Goal: Task Accomplishment & Management: Manage account settings

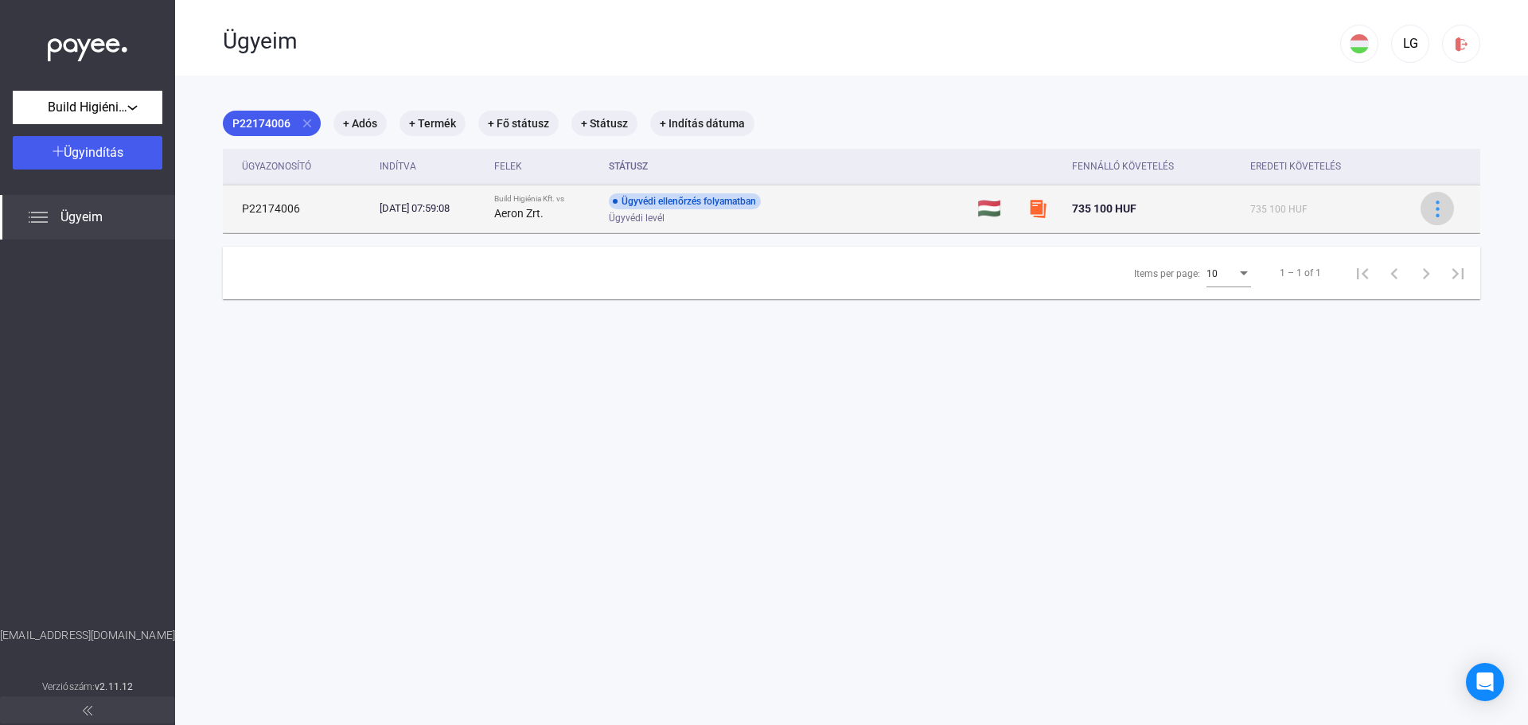
click at [1429, 212] on img at bounding box center [1437, 209] width 17 height 17
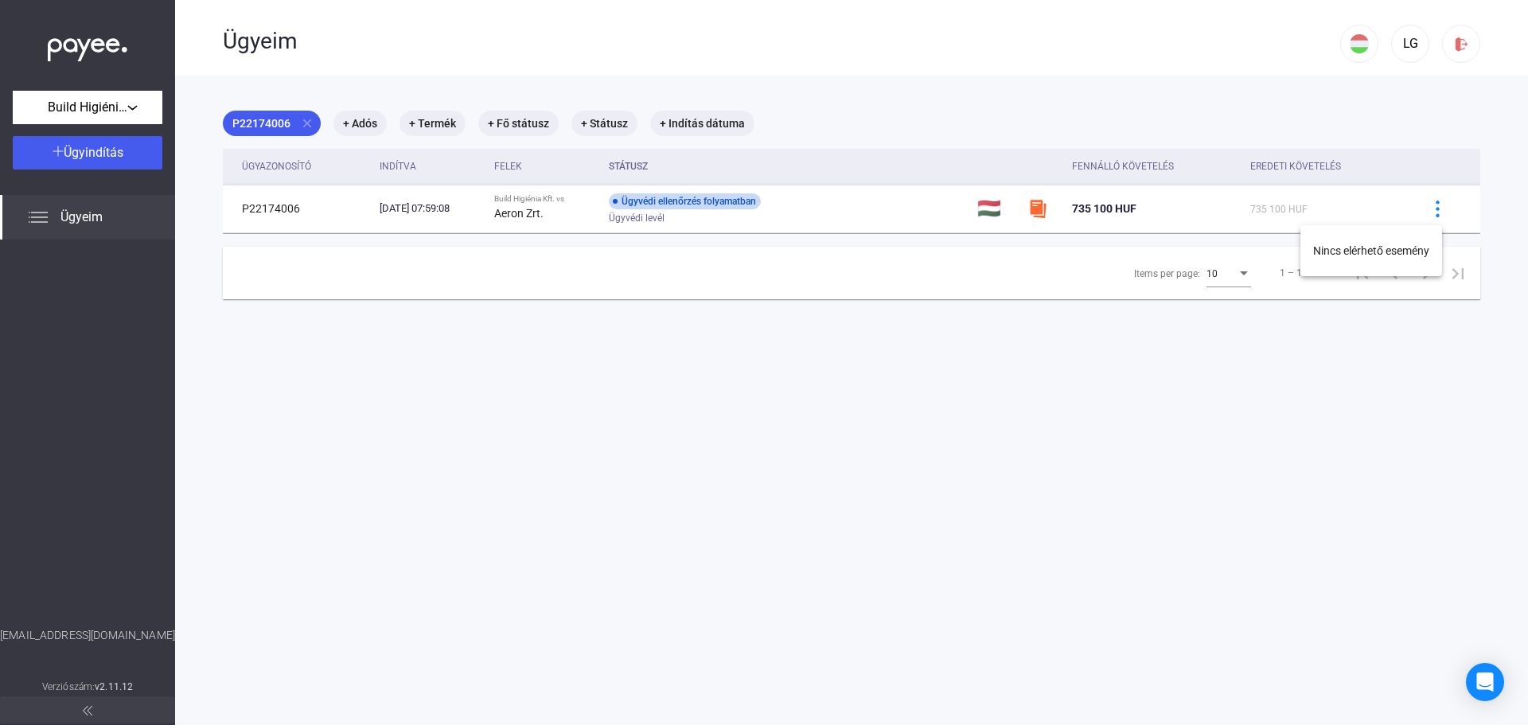
click at [1025, 393] on div at bounding box center [764, 362] width 1528 height 725
click at [365, 126] on mat-chip "+ Adós" at bounding box center [359, 123] width 53 height 25
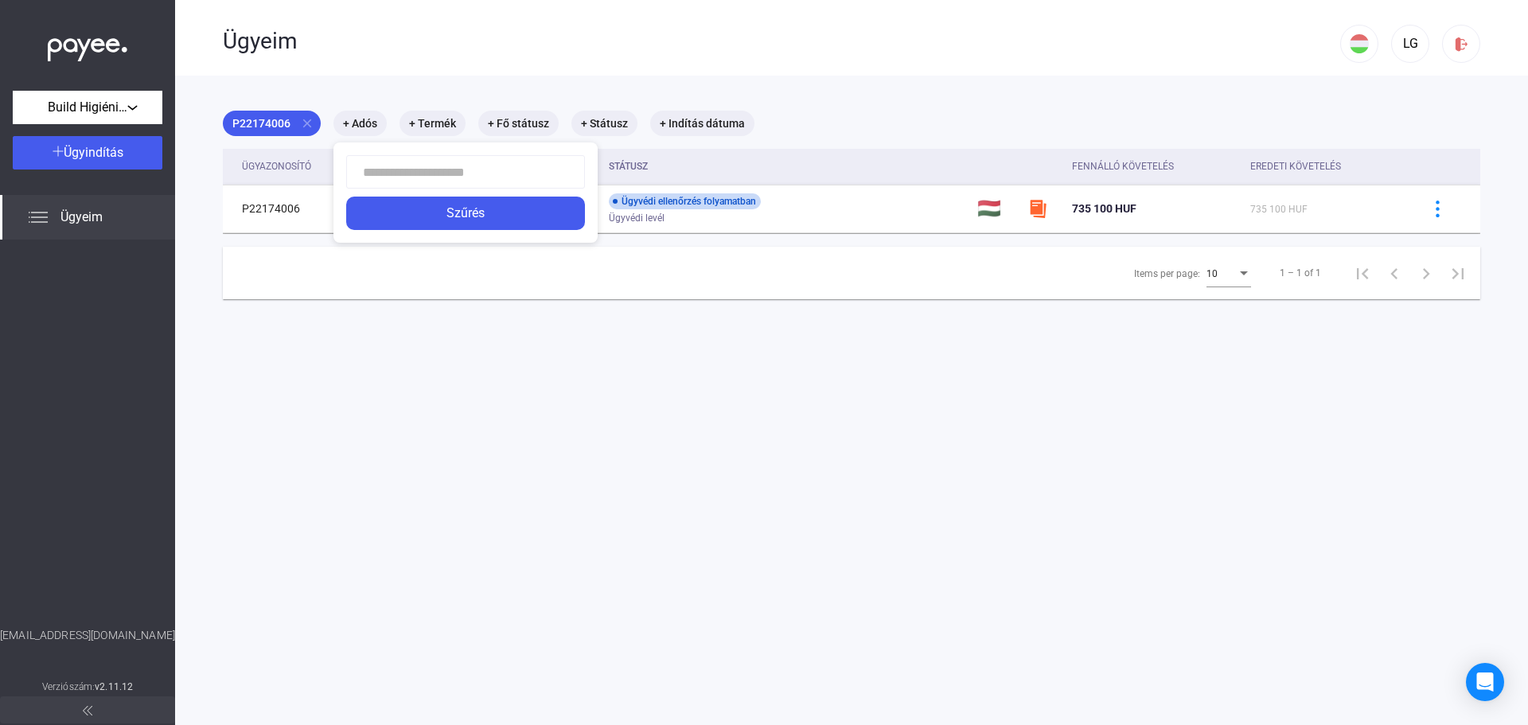
click at [368, 69] on div at bounding box center [764, 362] width 1528 height 725
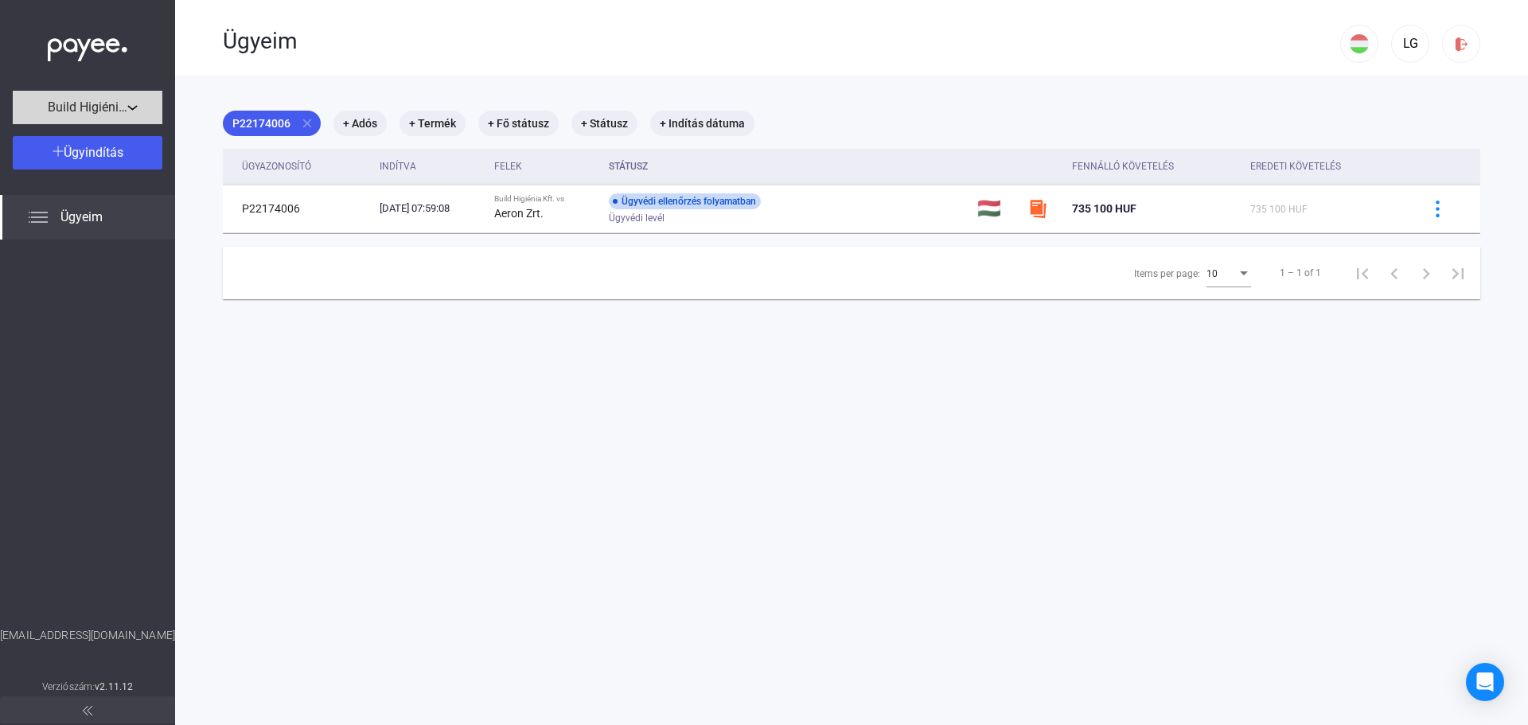
click at [126, 110] on span "Build Higiénia Kft." at bounding box center [88, 107] width 80 height 19
click at [126, 110] on div at bounding box center [764, 362] width 1528 height 725
click at [72, 212] on span "Ügyeim" at bounding box center [81, 217] width 42 height 19
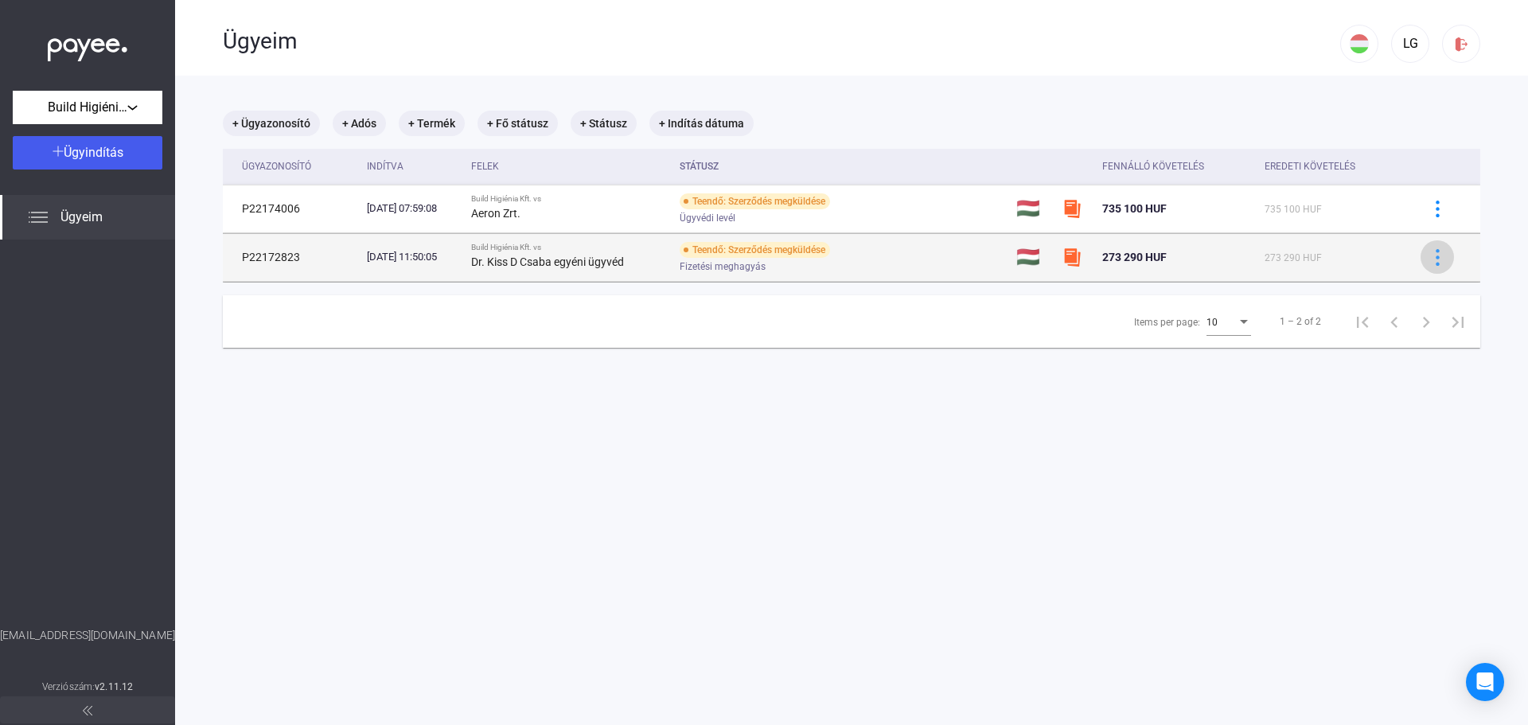
click at [1431, 263] on img at bounding box center [1437, 257] width 17 height 17
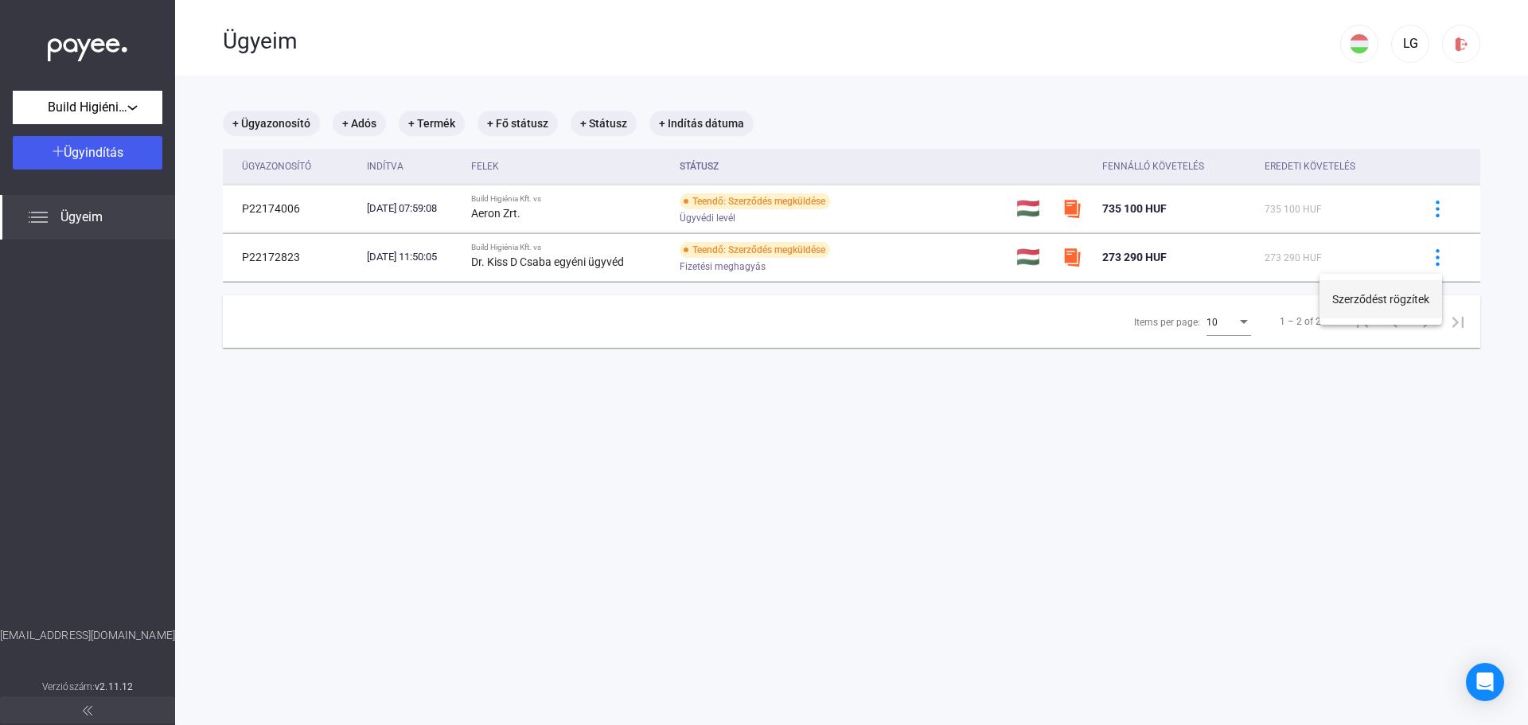
click at [1396, 299] on button "Szerződést rögzítek" at bounding box center [1381, 299] width 123 height 38
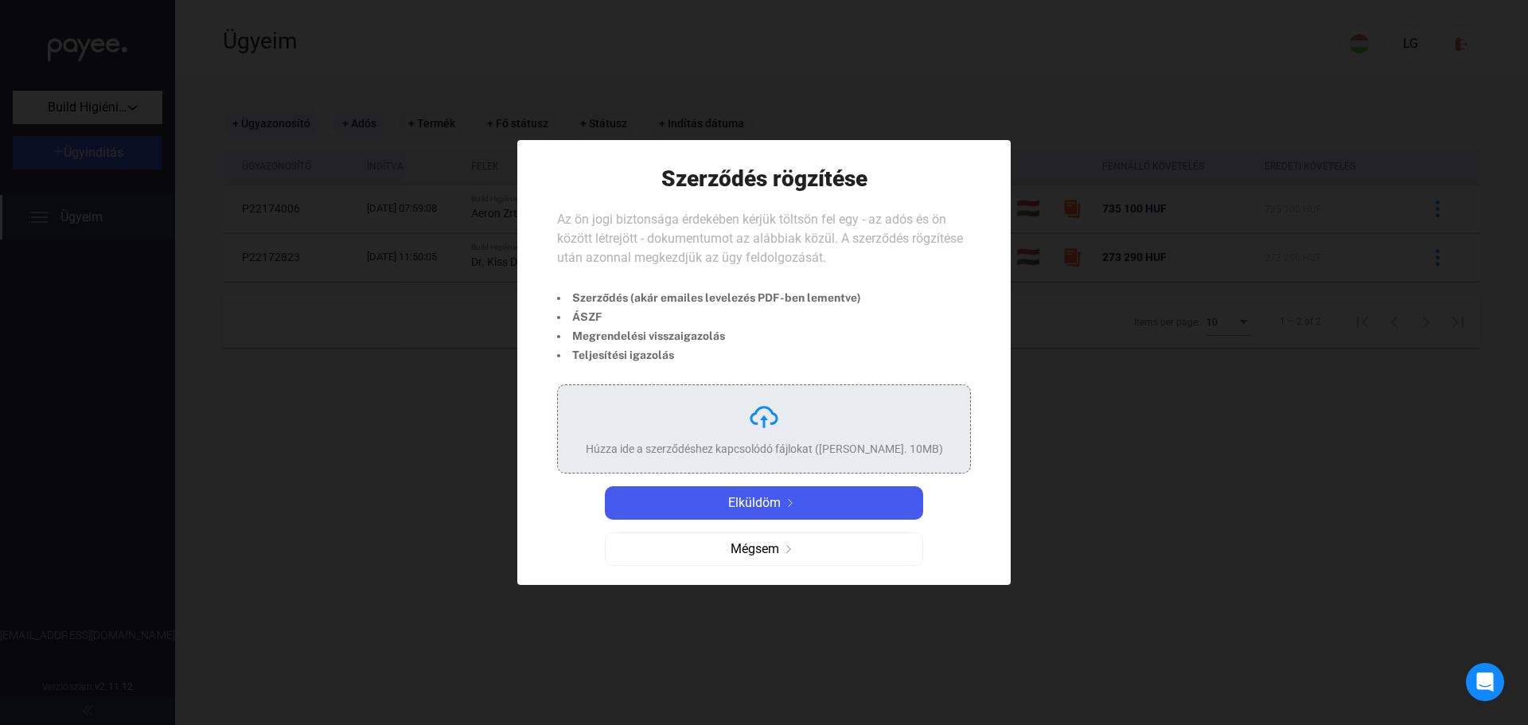
click at [758, 432] on img at bounding box center [764, 417] width 32 height 32
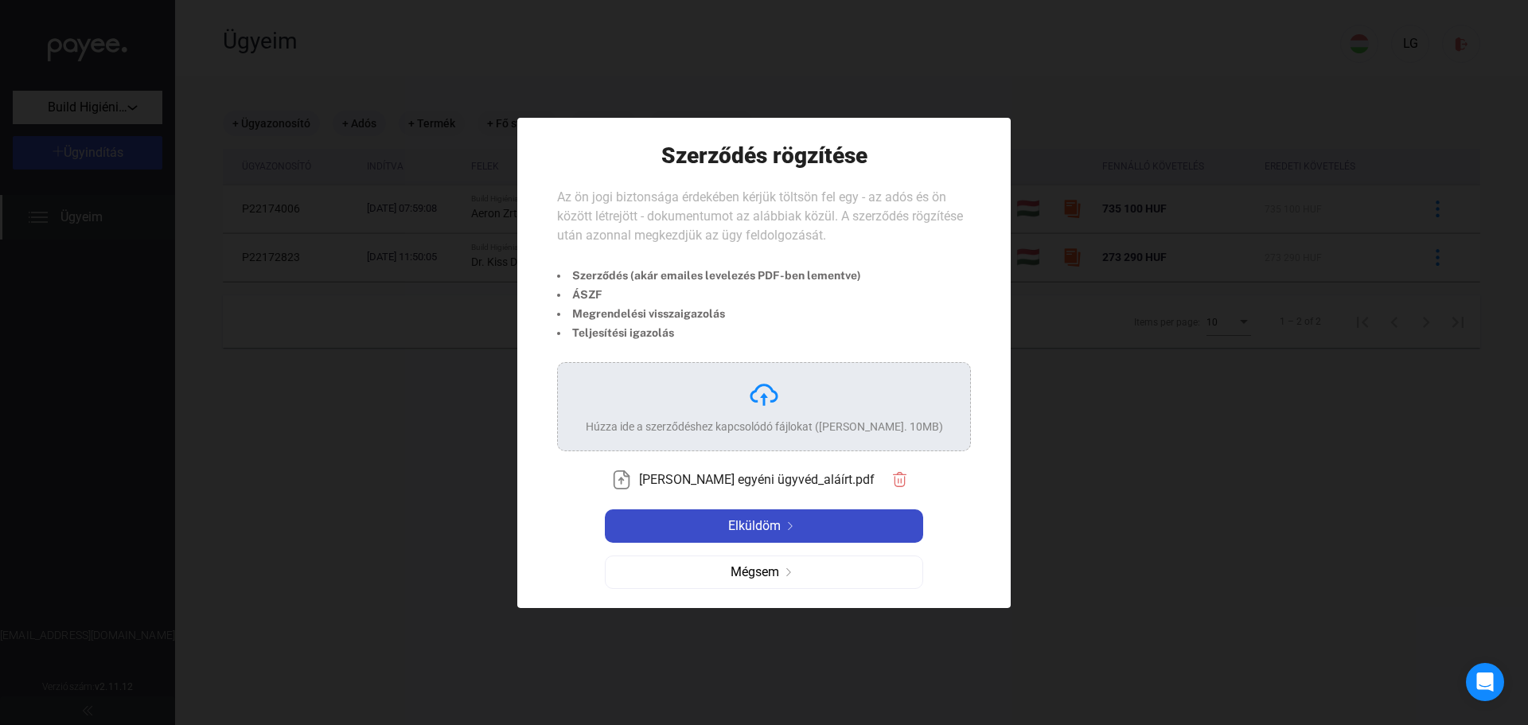
click at [754, 528] on span "Elküldöm" at bounding box center [754, 526] width 53 height 19
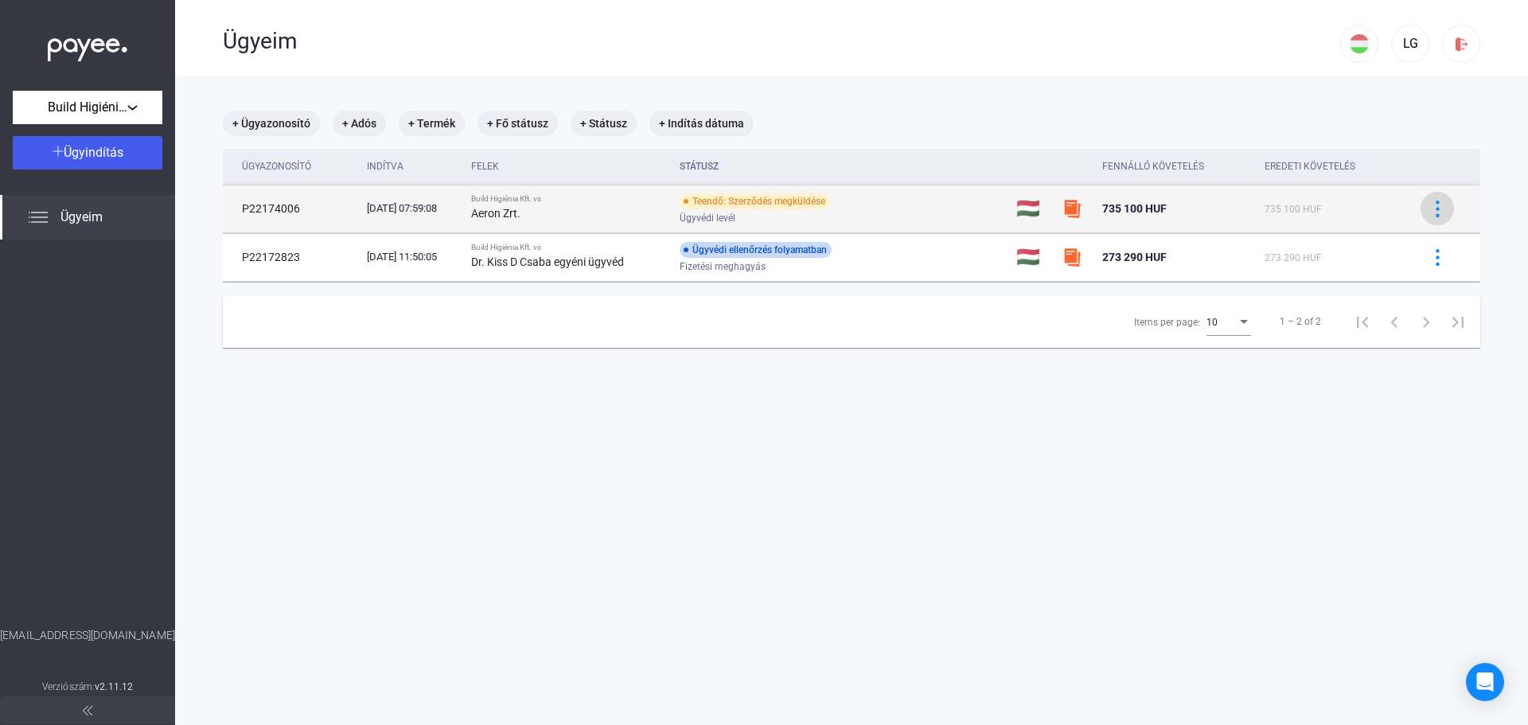
click at [1433, 209] on img at bounding box center [1437, 209] width 17 height 17
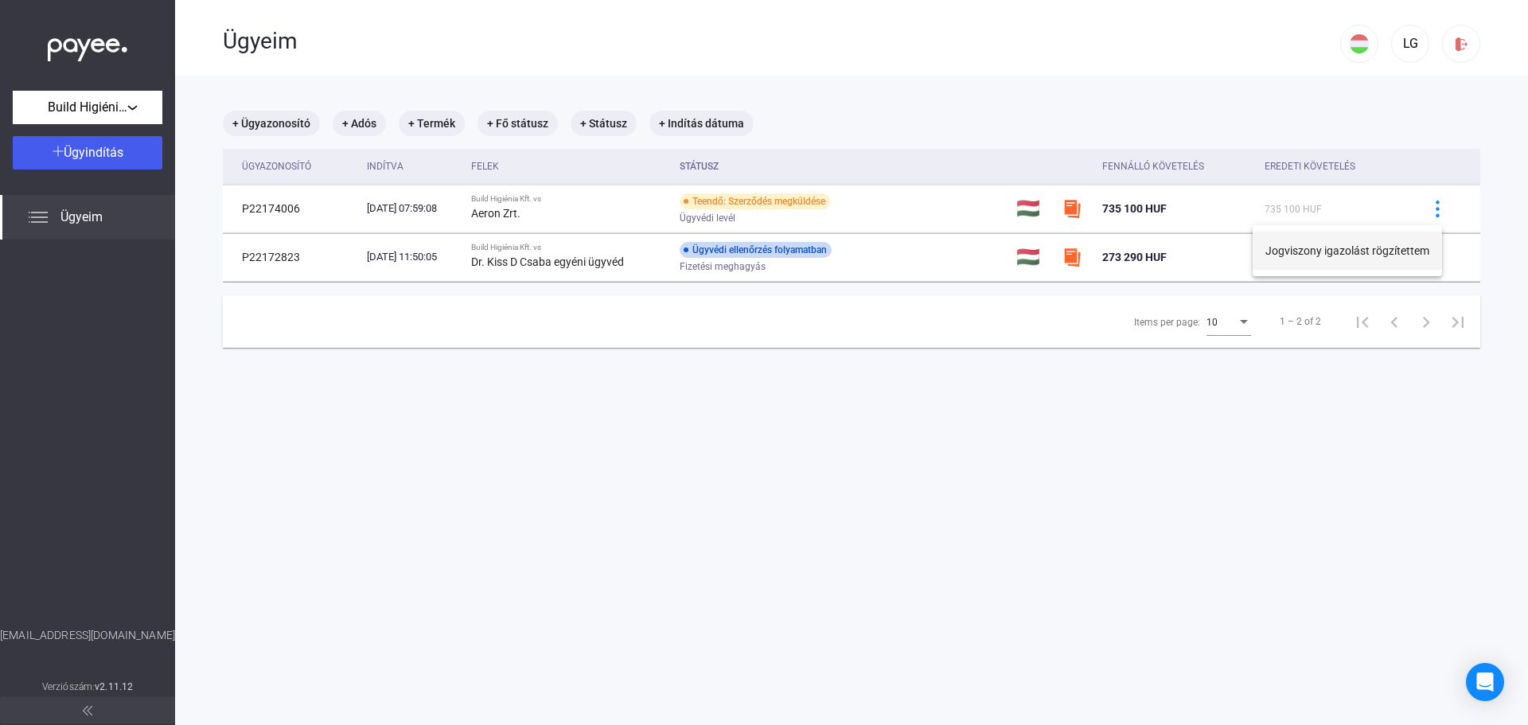
click at [1371, 248] on button "Jogviszony igazolást rögzítettem" at bounding box center [1347, 251] width 189 height 38
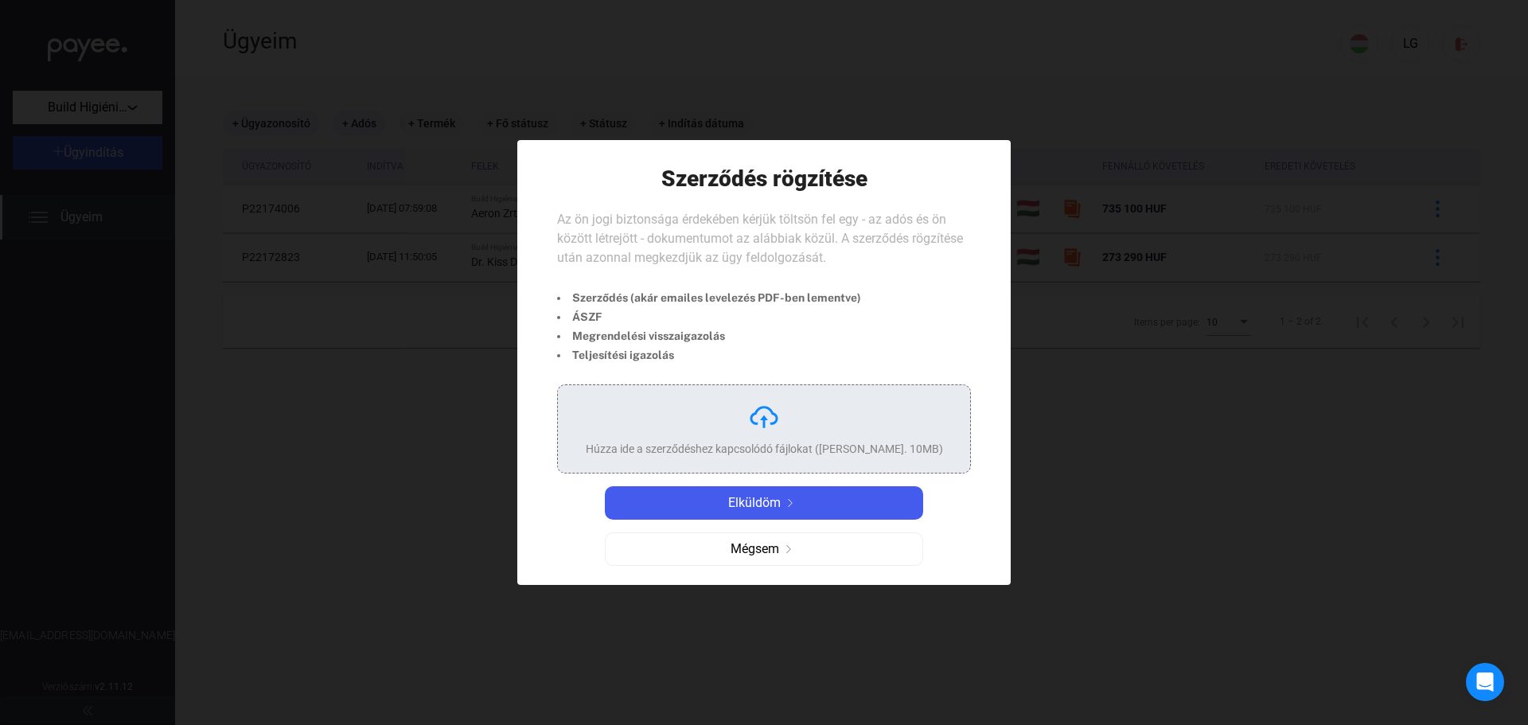
click at [778, 431] on img at bounding box center [764, 417] width 32 height 32
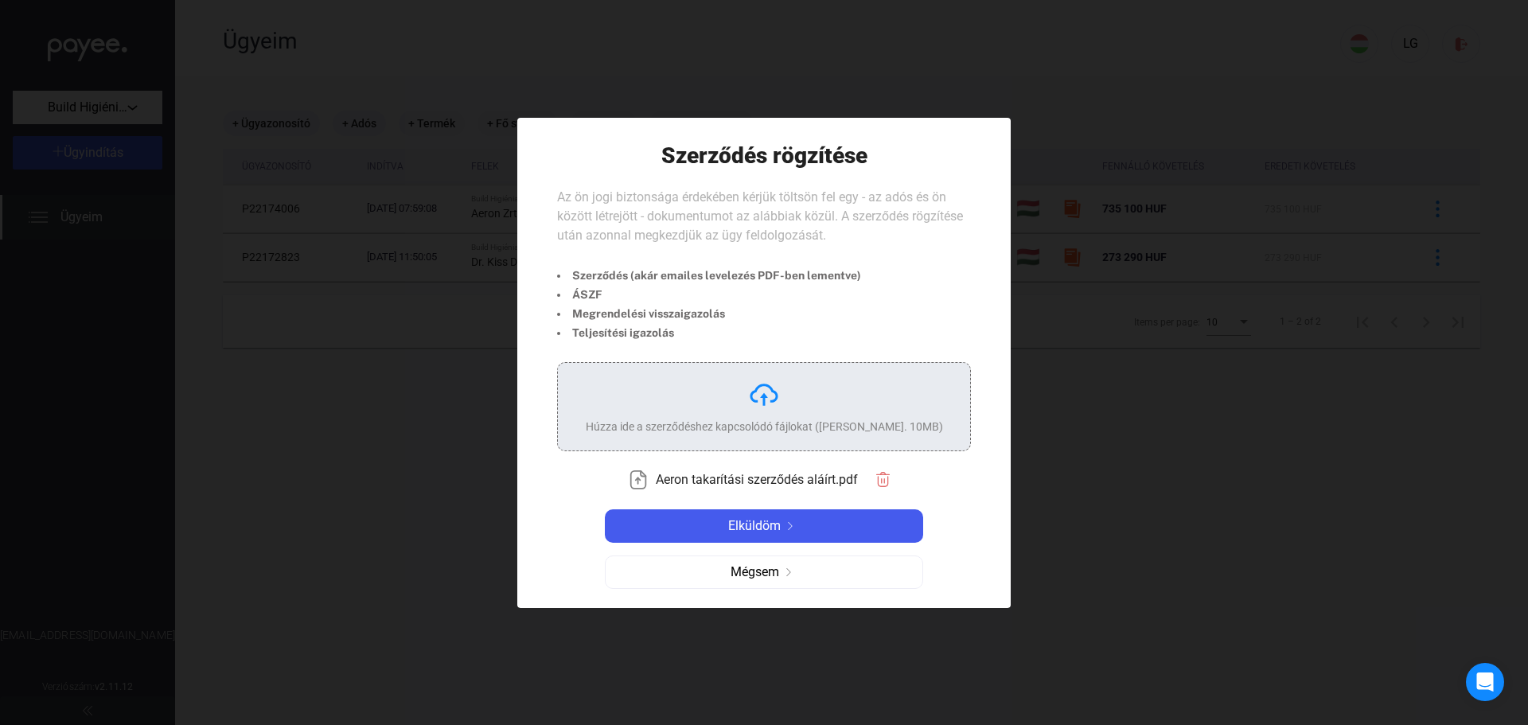
click at [767, 422] on div "Húzza ide a szerződéshez kapcsolódó fájlokat ([PERSON_NAME]. 10MB)" at bounding box center [764, 427] width 357 height 16
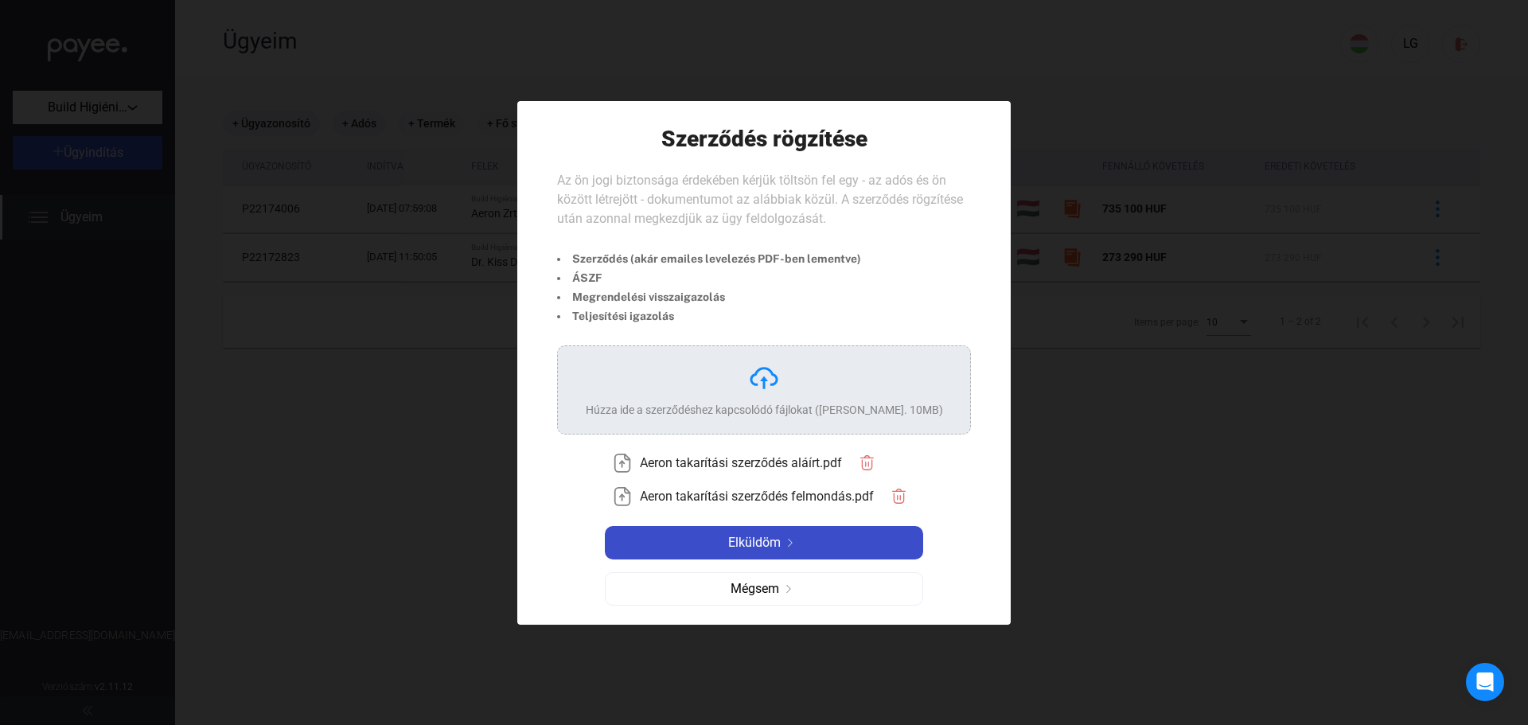
click at [758, 540] on span "Elküldöm" at bounding box center [754, 542] width 53 height 19
